Goal: Navigation & Orientation: Find specific page/section

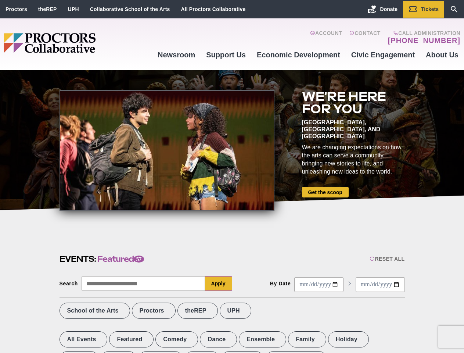
click at [232, 176] on div at bounding box center [167, 150] width 215 height 121
click at [387, 259] on div "Reset All" at bounding box center [387, 259] width 35 height 6
click at [219, 283] on button "Apply" at bounding box center [218, 283] width 27 height 15
